Goal: Check status

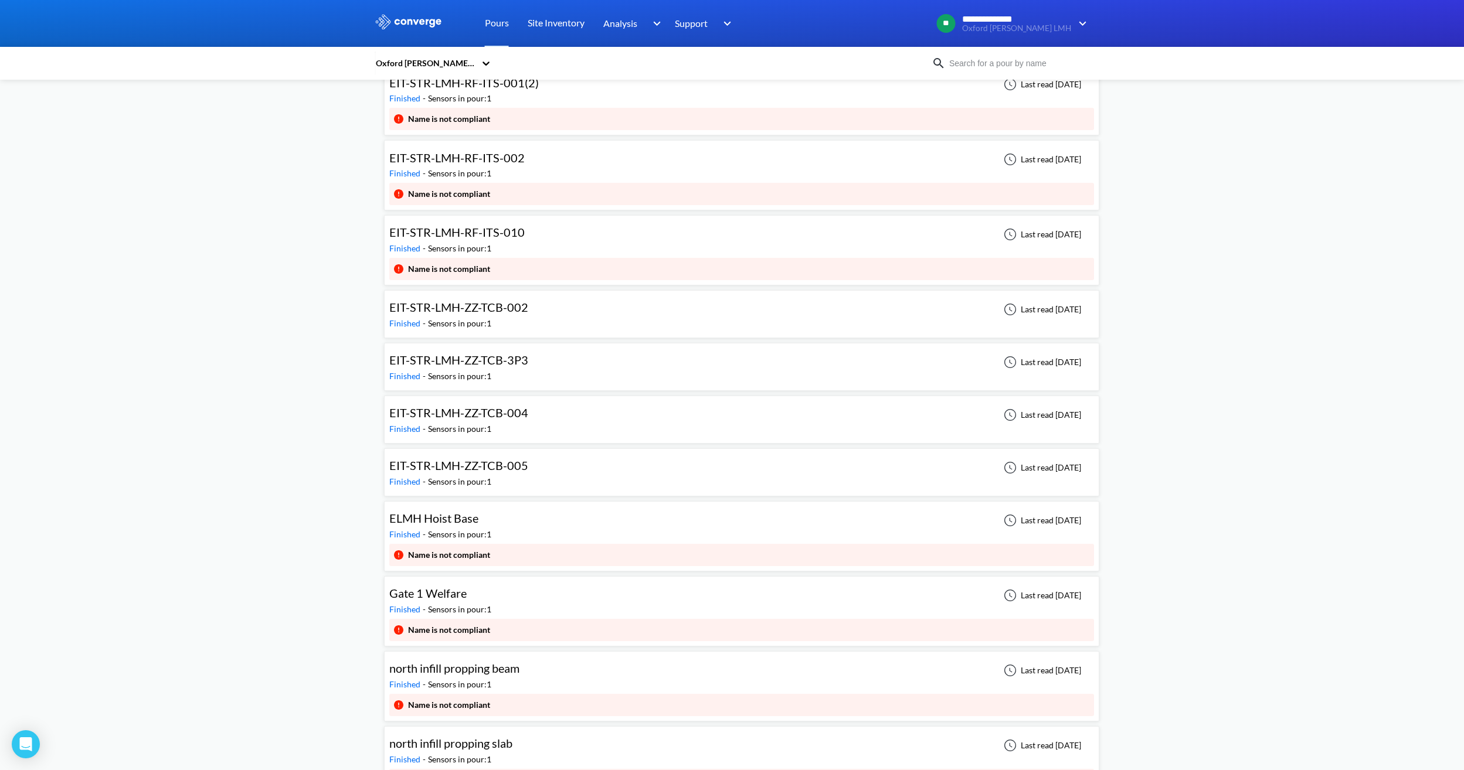
scroll to position [8384, 0]
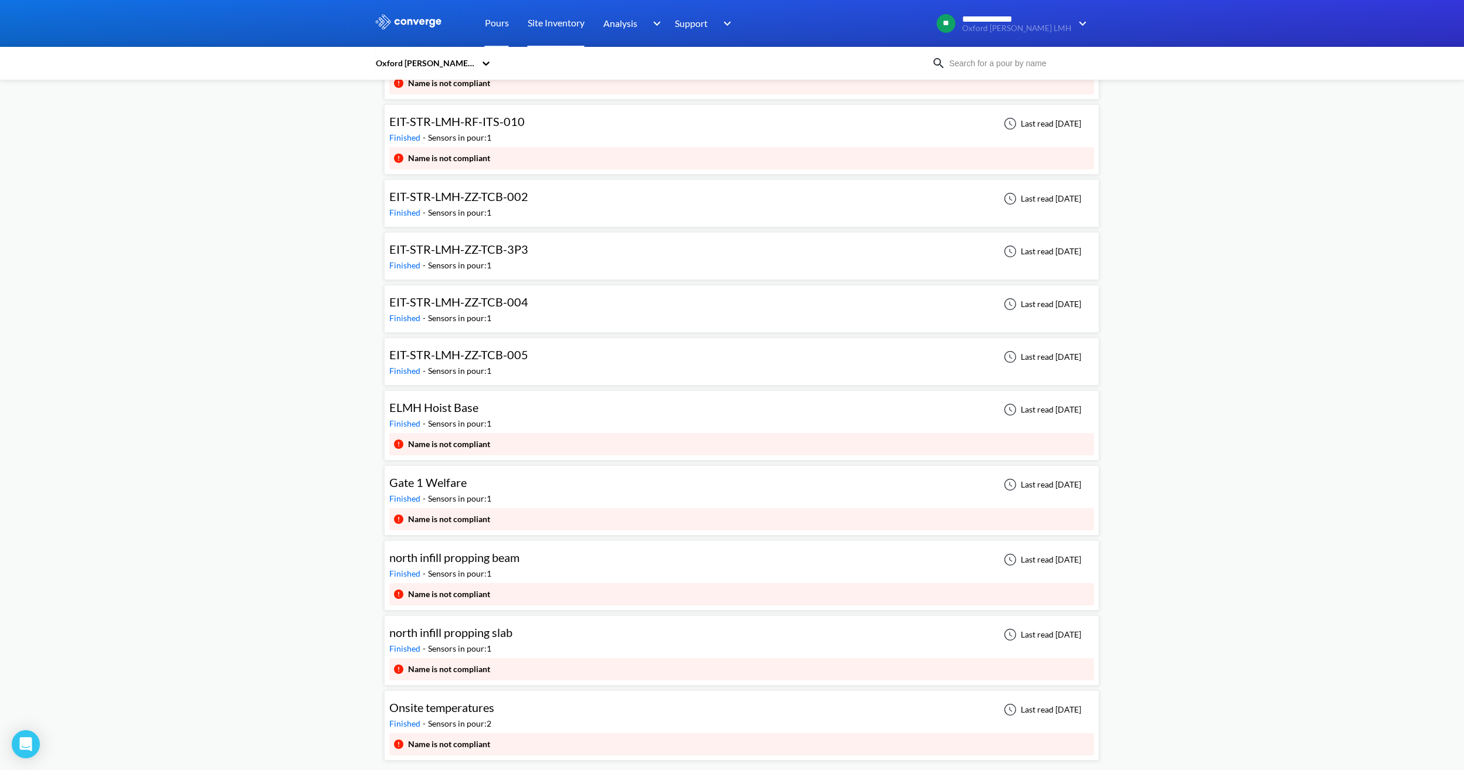
click at [539, 27] on link "Site Inventory" at bounding box center [556, 23] width 57 height 47
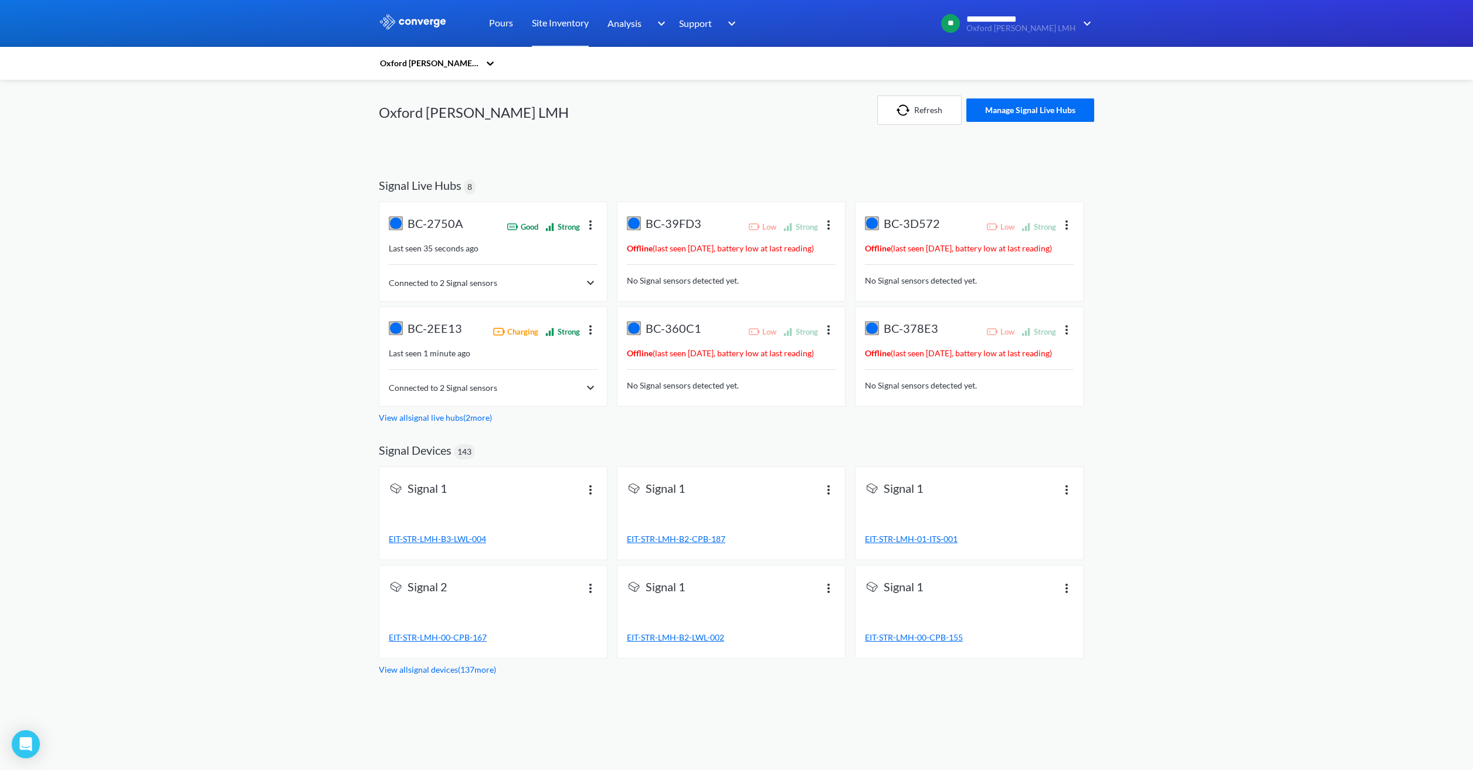
click at [583, 386] on img at bounding box center [590, 388] width 14 height 14
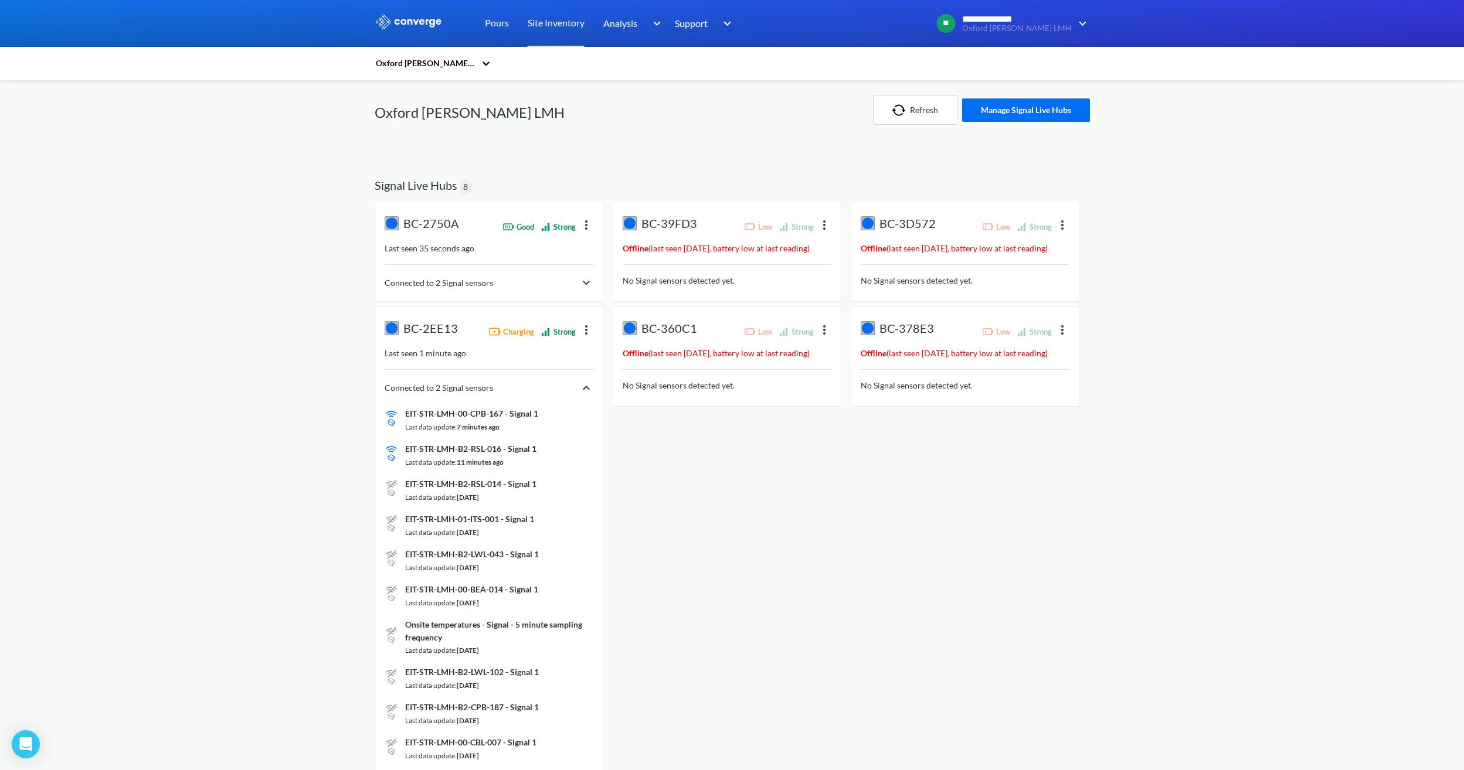
click at [579, 382] on div "Connected to 2 Signal sensors" at bounding box center [489, 388] width 209 height 14
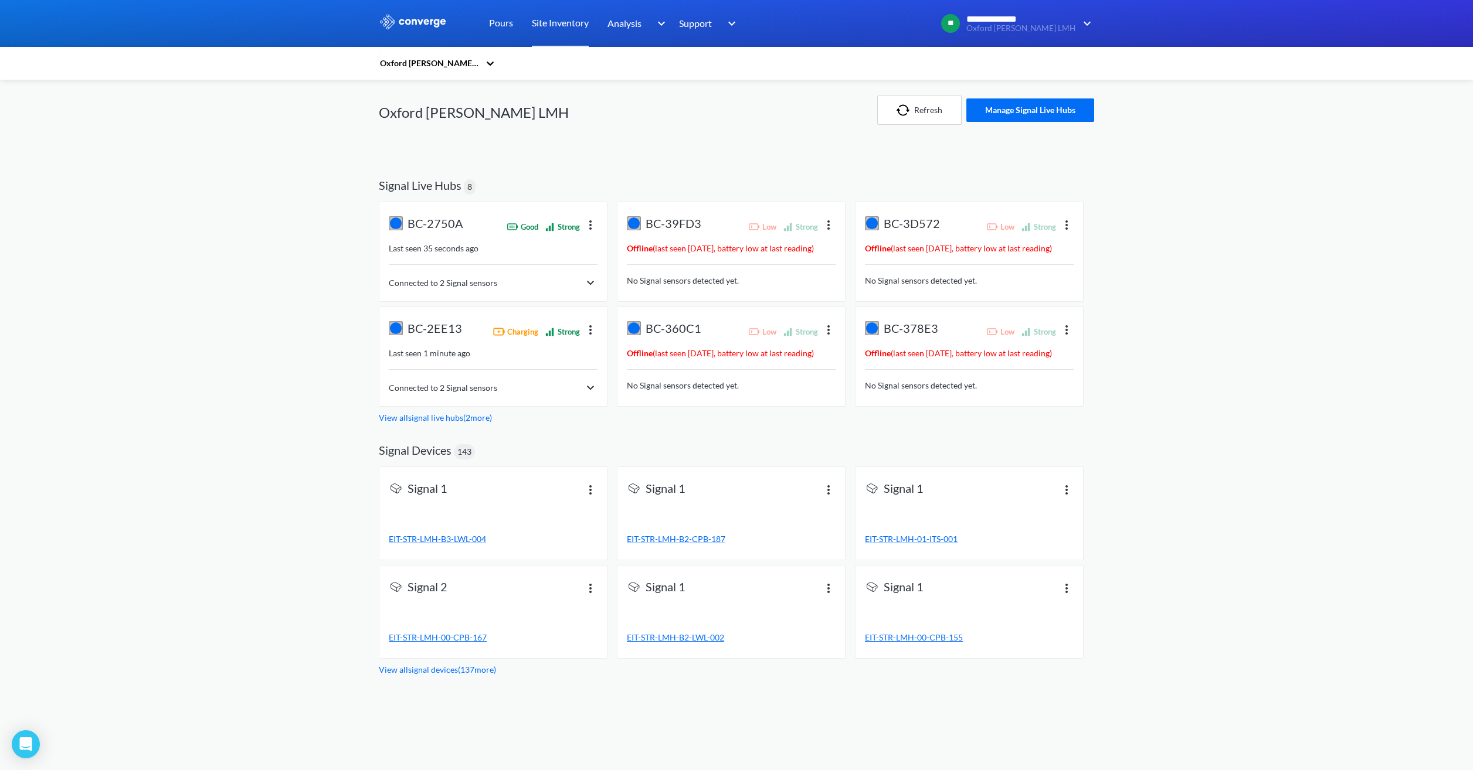
click at [589, 334] on img at bounding box center [590, 329] width 14 height 14
click at [369, 337] on div "**********" at bounding box center [736, 338] width 1473 height 677
click at [501, 336] on span "Charging" at bounding box center [515, 331] width 45 height 21
click at [507, 334] on span "Charging" at bounding box center [522, 332] width 31 height 12
click at [495, 386] on span "Connected to 2 Signal sensors" at bounding box center [443, 388] width 108 height 13
